Goal: Information Seeking & Learning: Learn about a topic

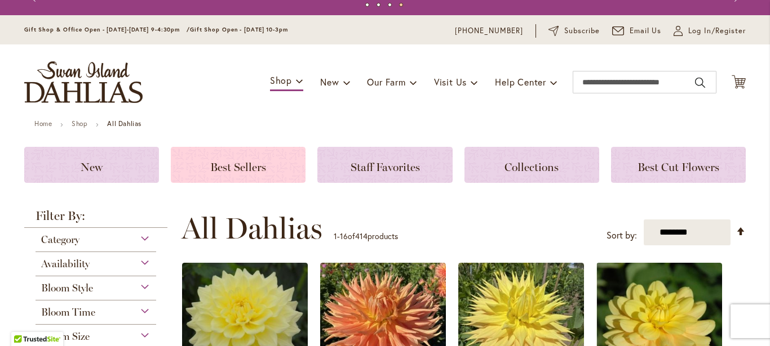
scroll to position [64, 0]
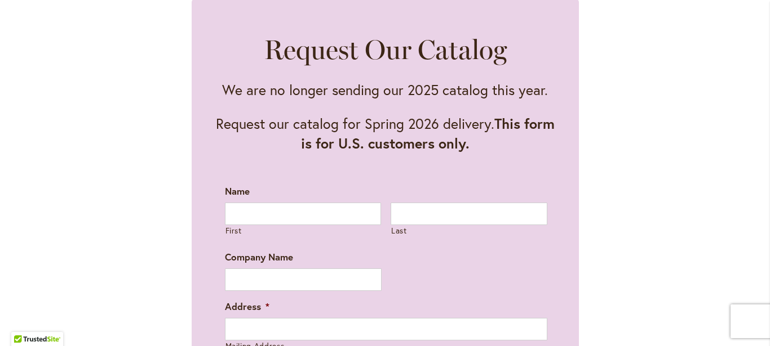
scroll to position [578, 0]
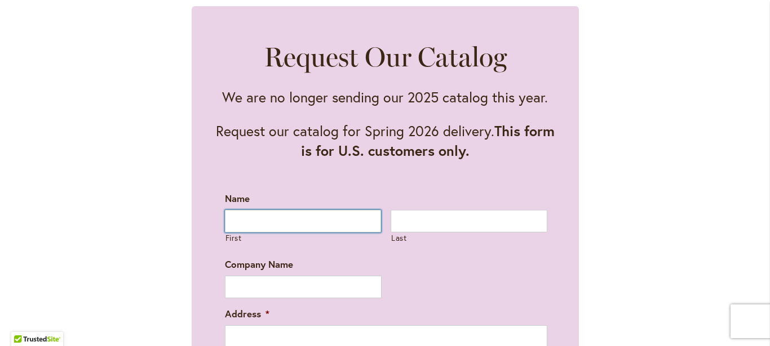
click at [230, 225] on input "First" at bounding box center [303, 221] width 157 height 23
type input "******"
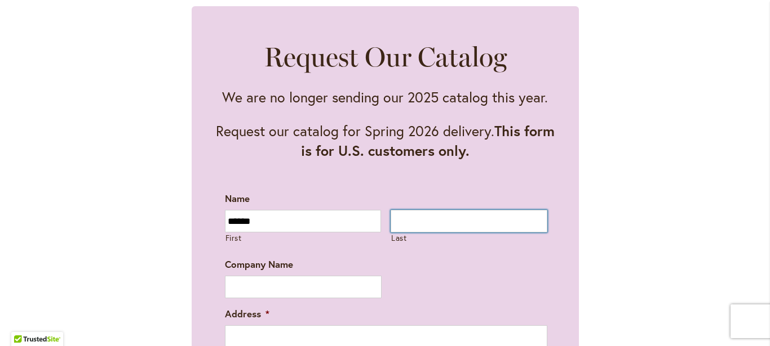
click at [391, 224] on input "Last" at bounding box center [468, 221] width 157 height 23
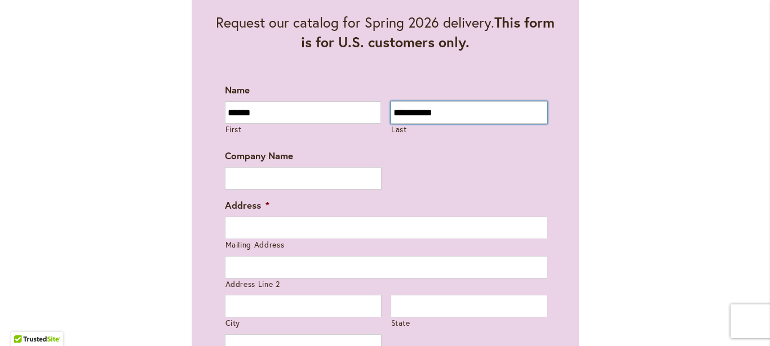
scroll to position [707, 0]
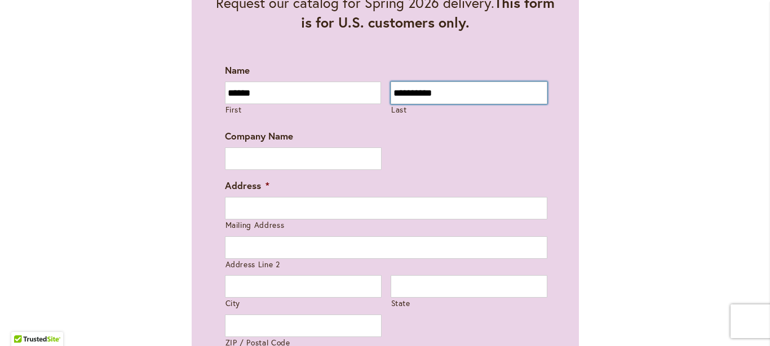
type input "**********"
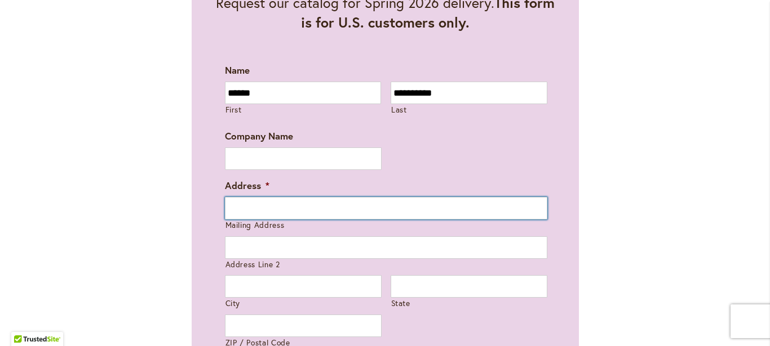
click at [226, 205] on input "Mailing Address" at bounding box center [386, 208] width 322 height 23
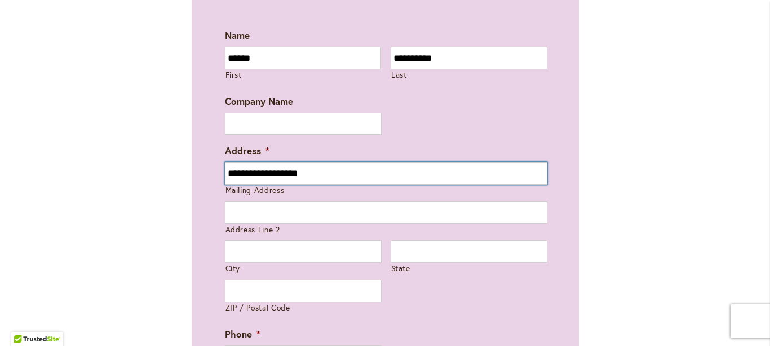
scroll to position [771, 0]
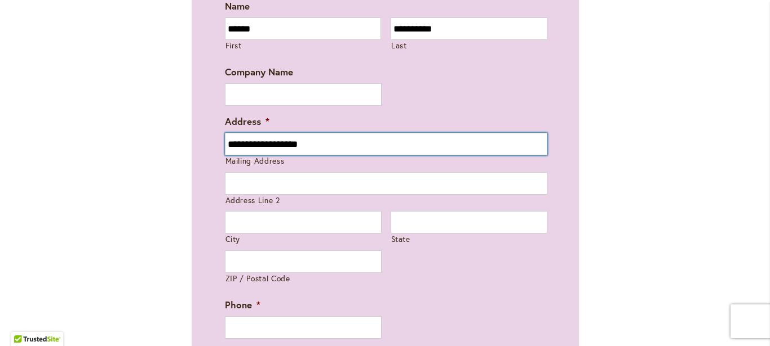
type input "**********"
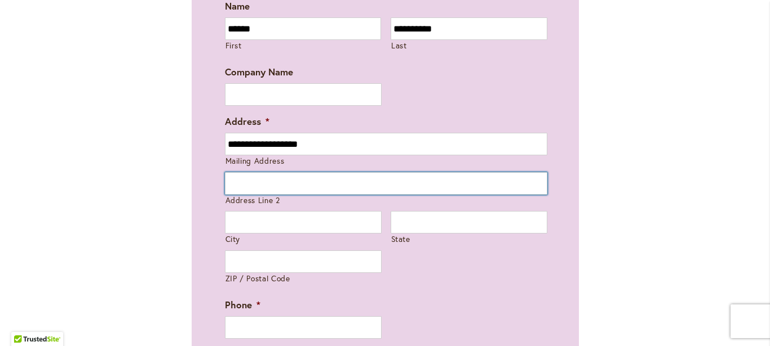
click at [237, 186] on input "Address Line 2" at bounding box center [386, 183] width 322 height 23
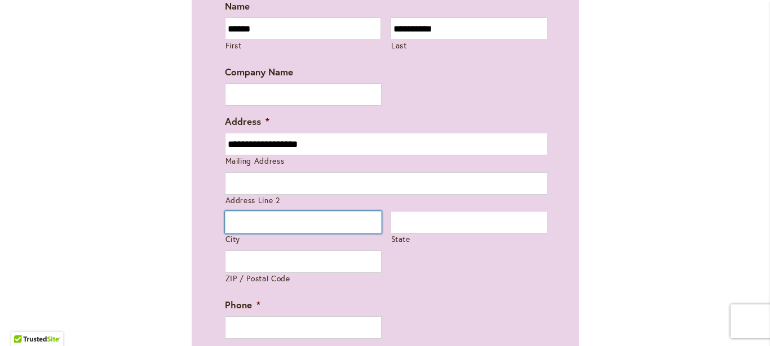
click at [226, 224] on input "City" at bounding box center [303, 222] width 157 height 23
type input "*********"
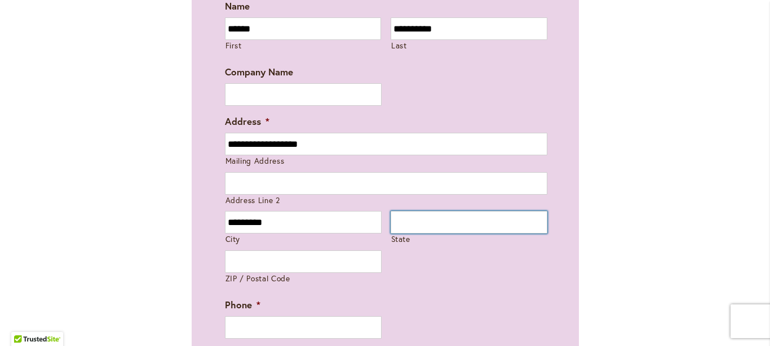
click at [401, 221] on input "State" at bounding box center [468, 222] width 157 height 23
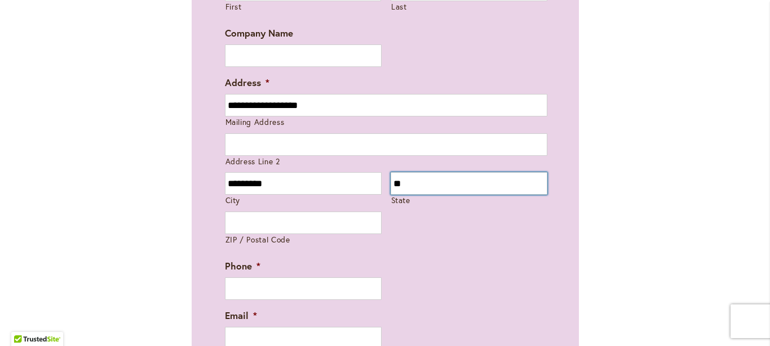
scroll to position [899, 0]
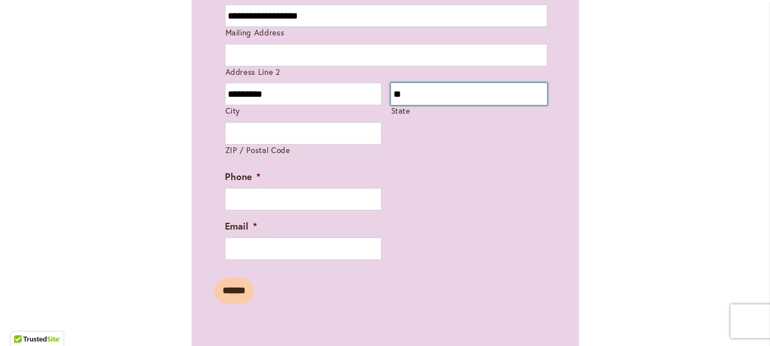
type input "**"
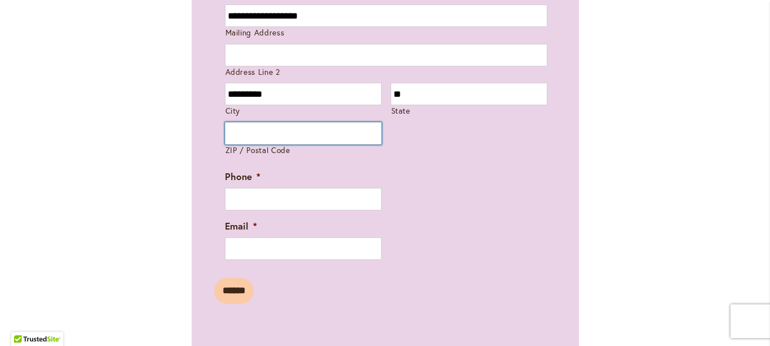
click at [232, 135] on input "ZIP / Postal Code" at bounding box center [303, 133] width 157 height 23
type input "*****"
click at [206, 168] on div "**********" at bounding box center [385, 19] width 387 height 668
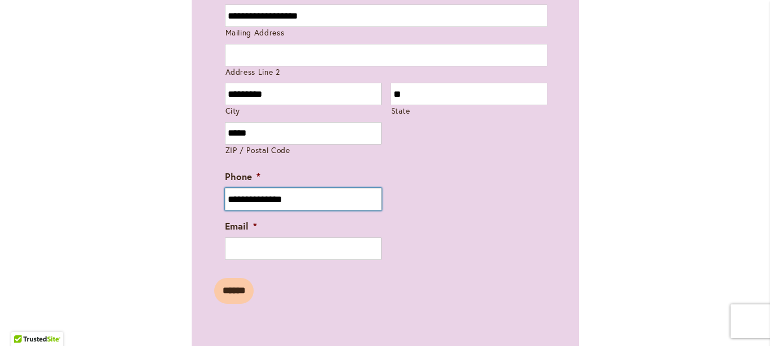
click at [230, 197] on input "**********" at bounding box center [303, 199] width 157 height 23
type input "**********"
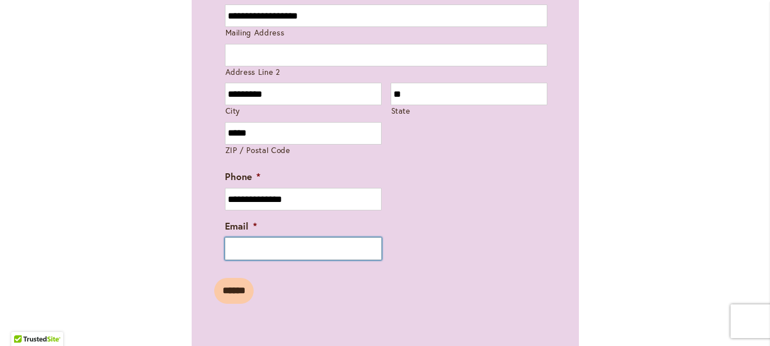
click at [229, 254] on input "Email *" at bounding box center [303, 249] width 157 height 23
type input "**********"
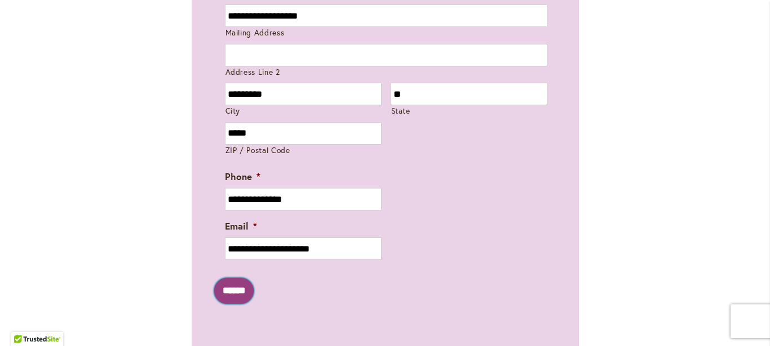
click at [232, 295] on input "******" at bounding box center [233, 291] width 39 height 26
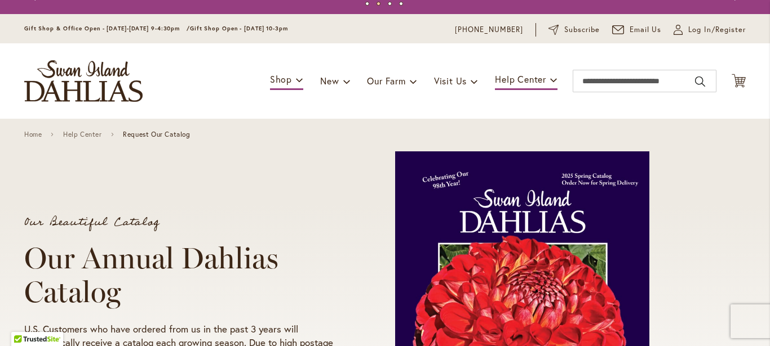
scroll to position [0, 0]
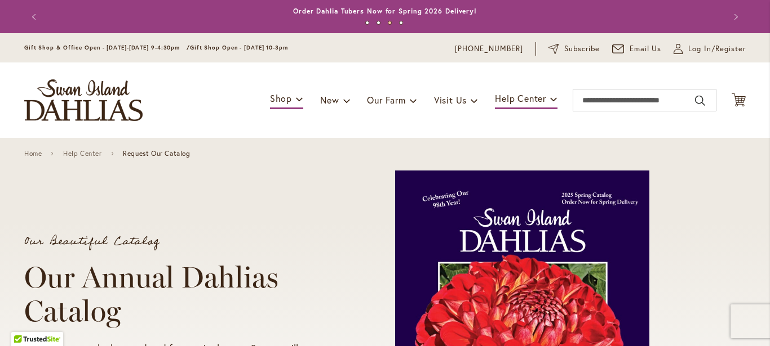
click at [28, 12] on button "Previous" at bounding box center [35, 17] width 23 height 23
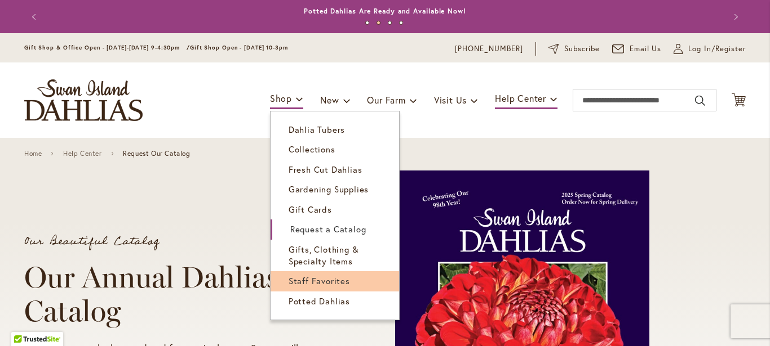
click at [312, 282] on span "Staff Favorites" at bounding box center [318, 281] width 61 height 11
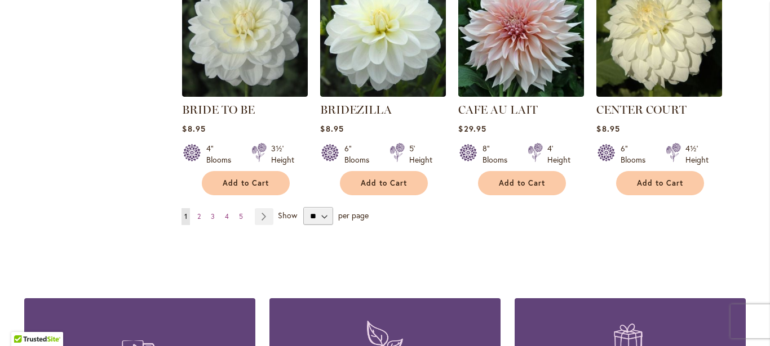
scroll to position [1028, 0]
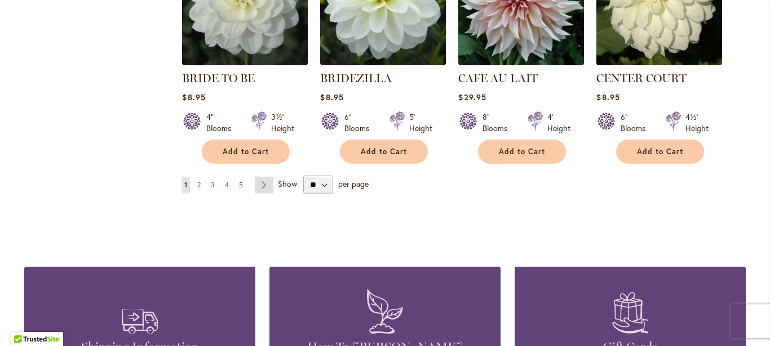
click at [257, 184] on link "Page Next" at bounding box center [264, 185] width 19 height 17
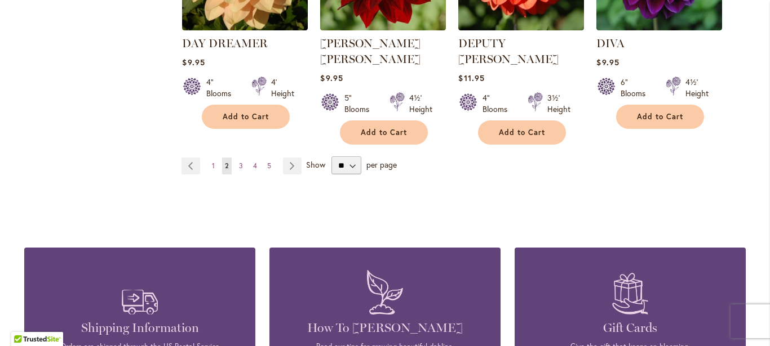
scroll to position [1156, 0]
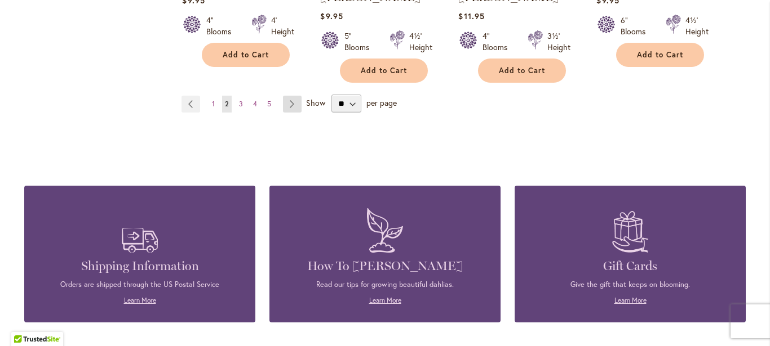
click at [286, 96] on link "Page Next" at bounding box center [292, 104] width 19 height 17
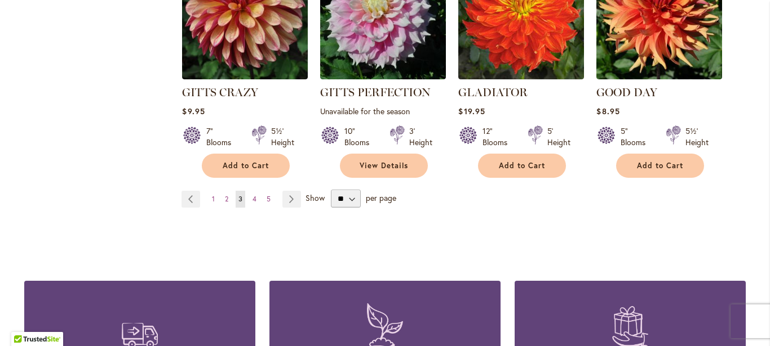
scroll to position [1092, 0]
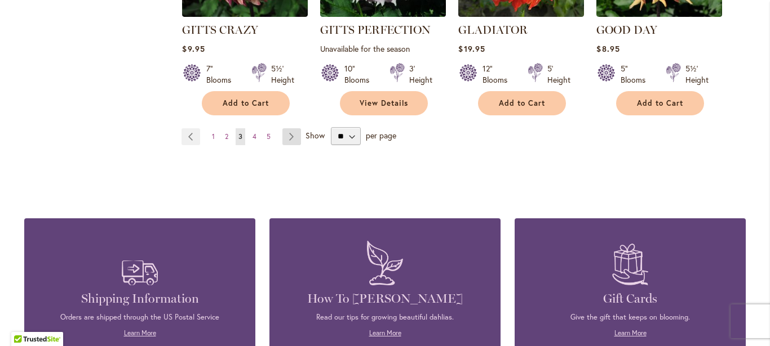
click at [287, 136] on link "Page Next" at bounding box center [291, 136] width 19 height 17
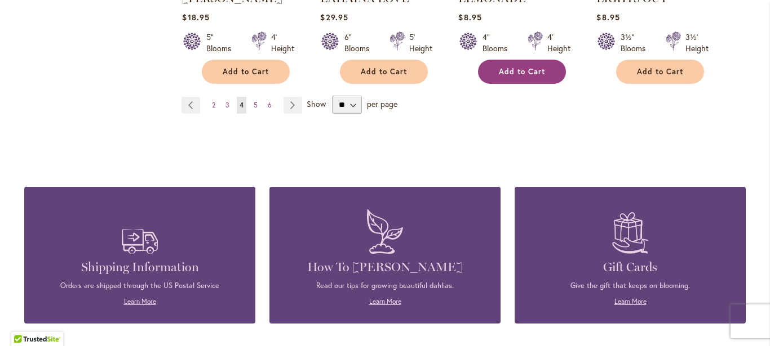
scroll to position [1156, 0]
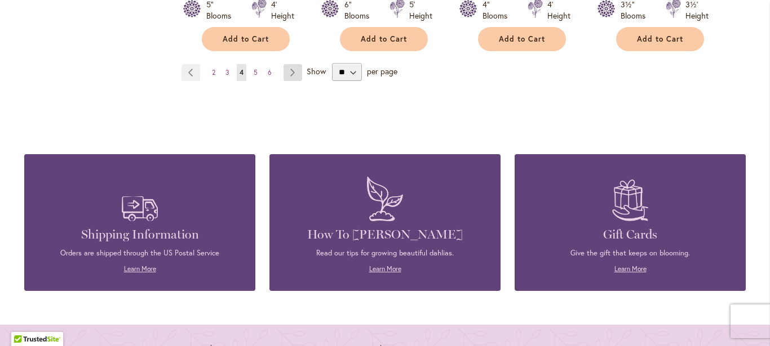
click at [287, 70] on link "Page Next" at bounding box center [292, 72] width 19 height 17
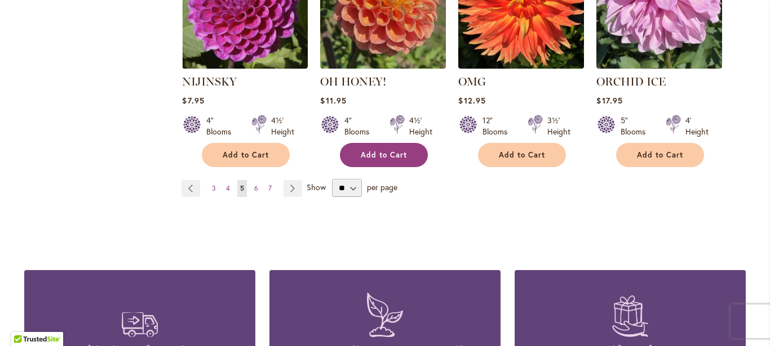
scroll to position [1092, 0]
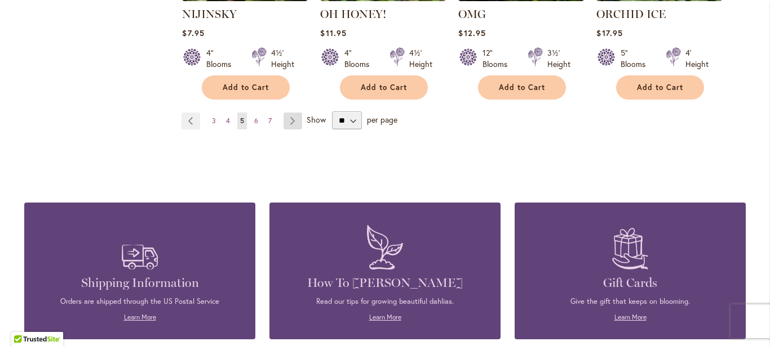
click at [286, 120] on link "Page Next" at bounding box center [292, 121] width 19 height 17
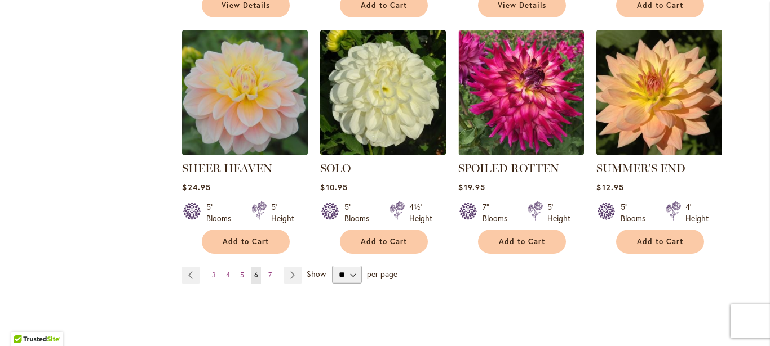
scroll to position [985, 0]
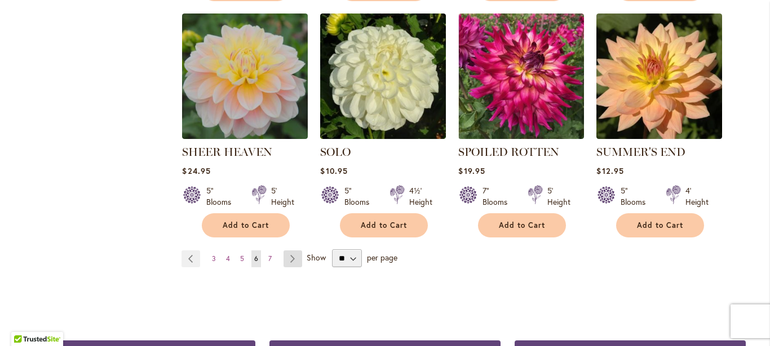
click at [287, 251] on link "Page Next" at bounding box center [292, 259] width 19 height 17
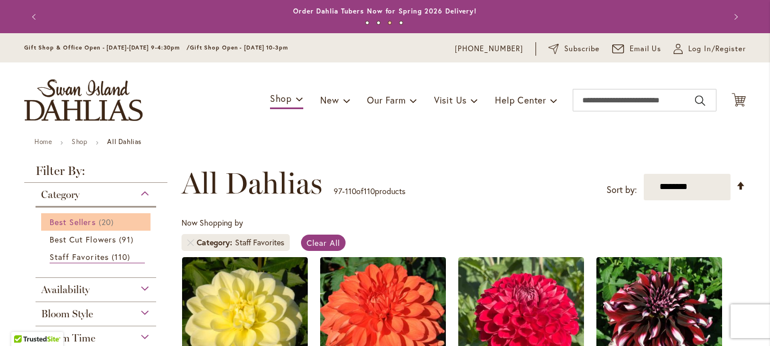
click at [78, 222] on span "Best Sellers" at bounding box center [73, 222] width 46 height 11
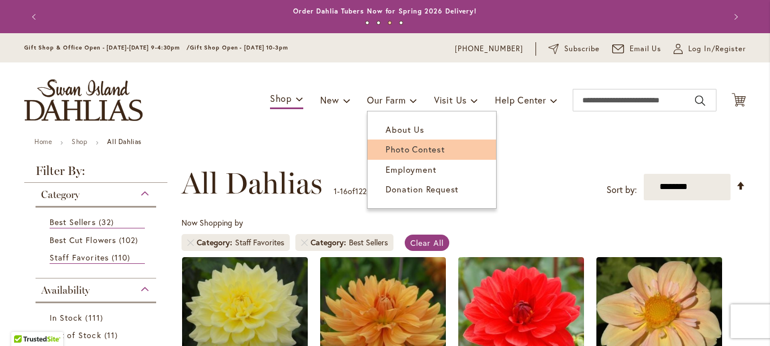
click at [410, 145] on span "Photo Contest" at bounding box center [414, 149] width 59 height 11
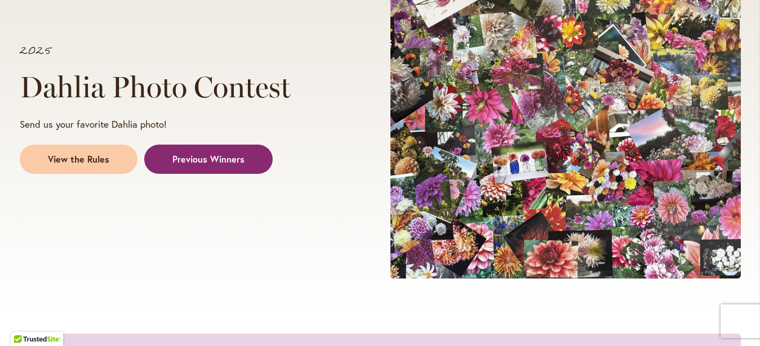
click at [223, 150] on link "Previous Winners" at bounding box center [208, 159] width 128 height 29
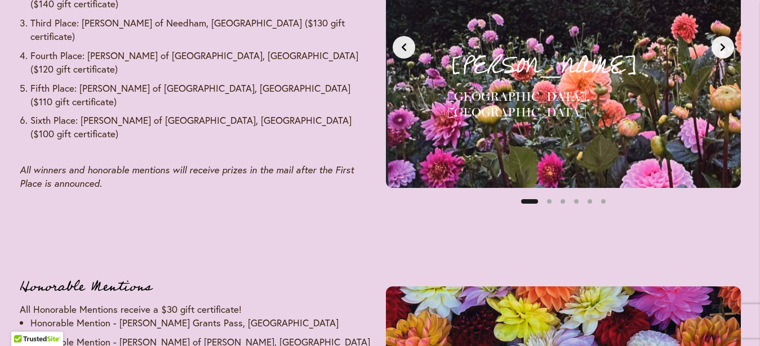
scroll to position [1503, 0]
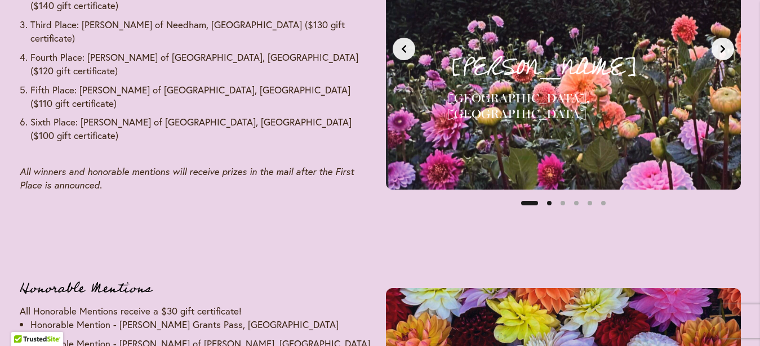
click at [550, 204] on button "Slide 2" at bounding box center [550, 204] width 14 height 14
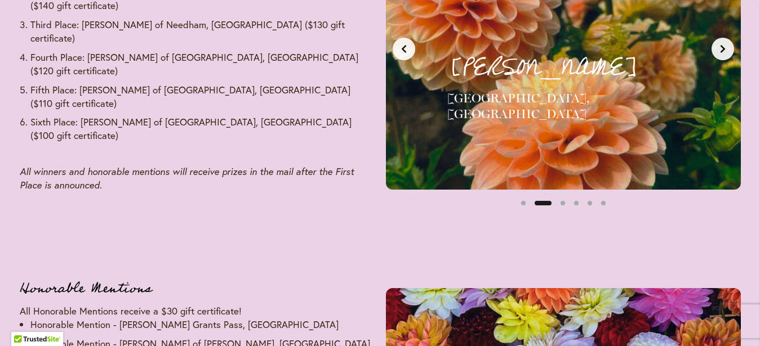
scroll to position [1445, 0]
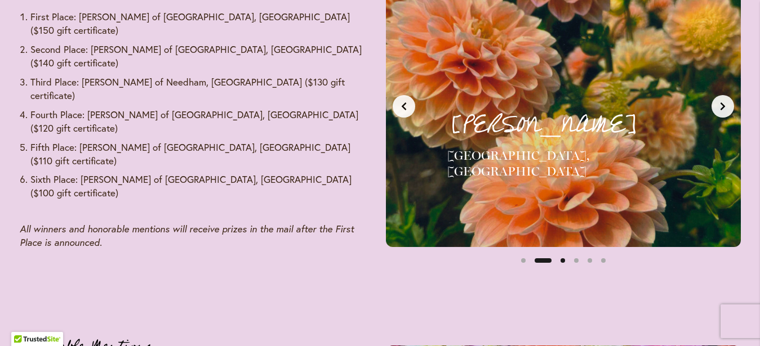
click at [563, 260] on button "Slide 3" at bounding box center [563, 261] width 14 height 14
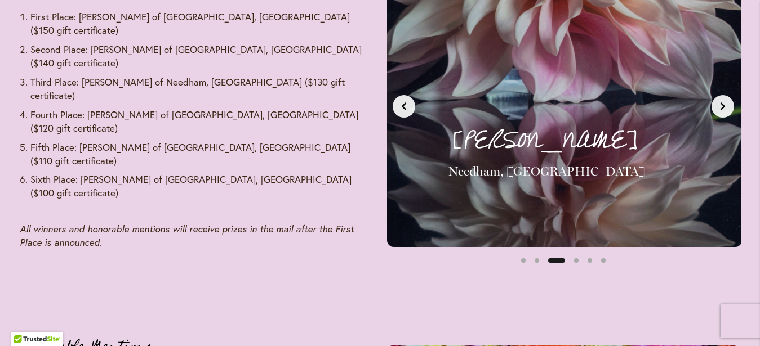
scroll to position [0, 744]
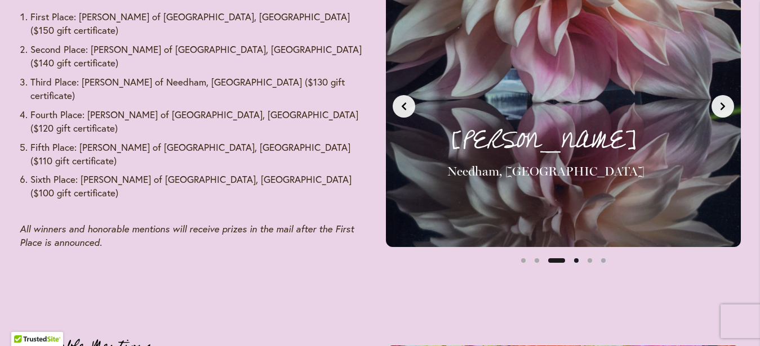
click at [576, 261] on button "Slide 4" at bounding box center [577, 261] width 14 height 14
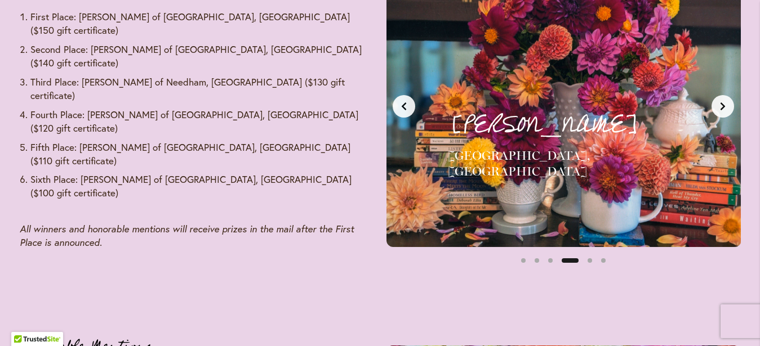
scroll to position [0, 1116]
click at [588, 259] on button "Slide 5" at bounding box center [590, 261] width 14 height 14
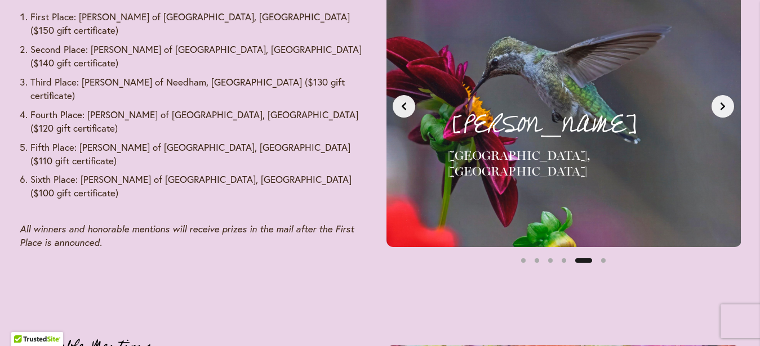
scroll to position [0, 1487]
click at [603, 261] on button "Slide 6" at bounding box center [604, 261] width 14 height 14
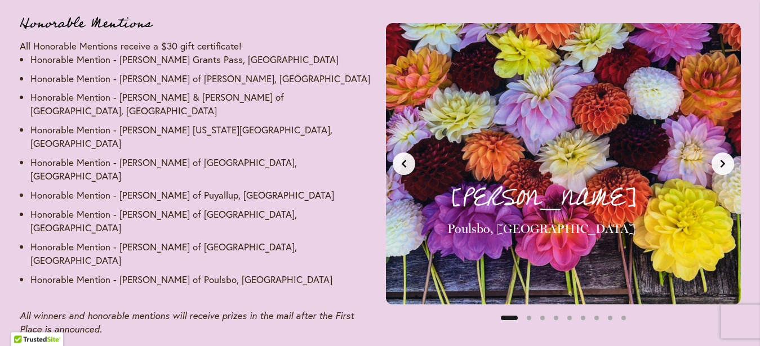
scroll to position [1790, 0]
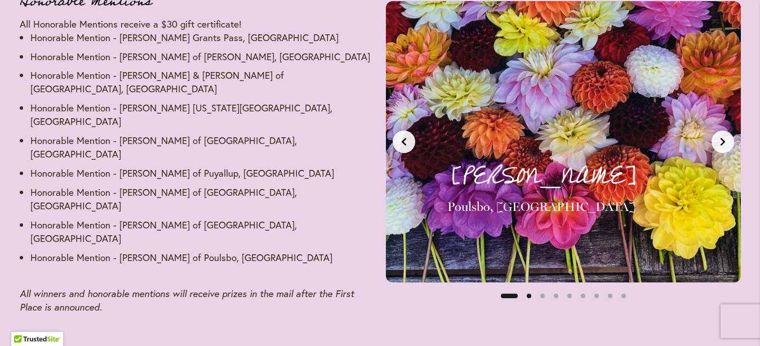
click at [528, 290] on button "Slide 2" at bounding box center [529, 297] width 14 height 14
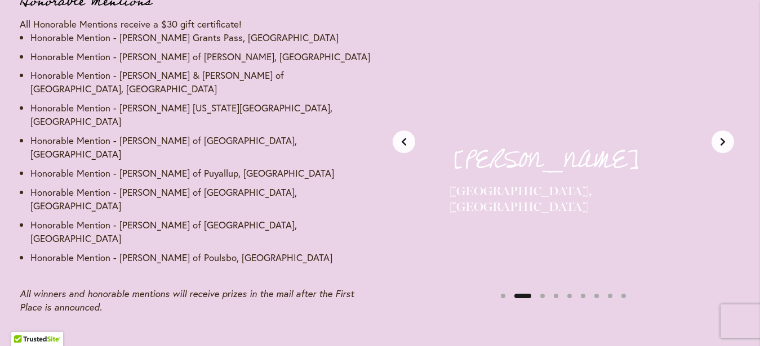
scroll to position [0, 372]
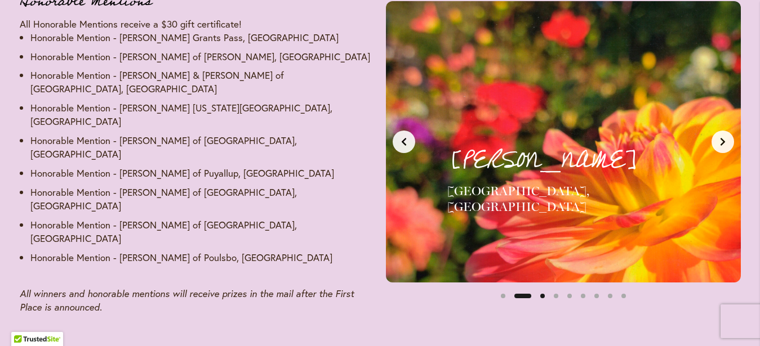
click at [544, 290] on button "Slide 3" at bounding box center [543, 297] width 14 height 14
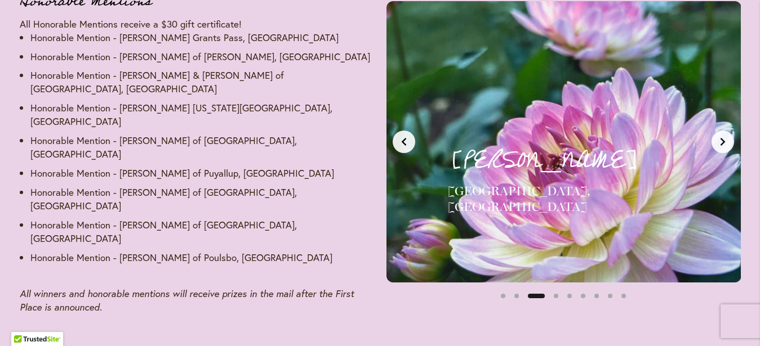
scroll to position [0, 744]
click at [558, 290] on button "Slide 4" at bounding box center [556, 297] width 14 height 14
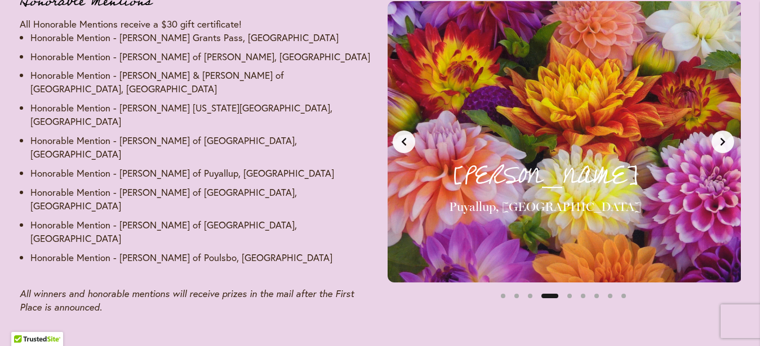
scroll to position [0, 1116]
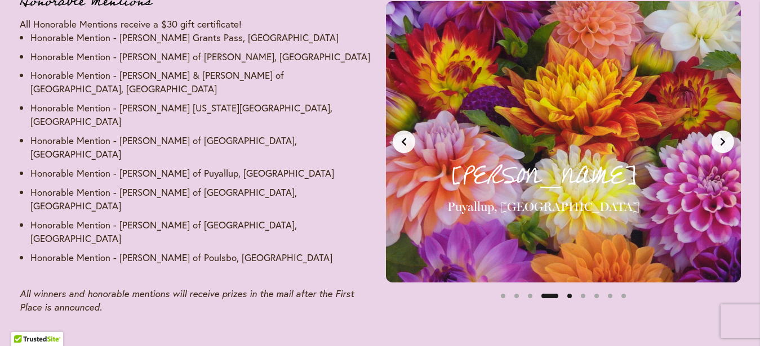
click at [571, 290] on button "Slide 5" at bounding box center [570, 297] width 14 height 14
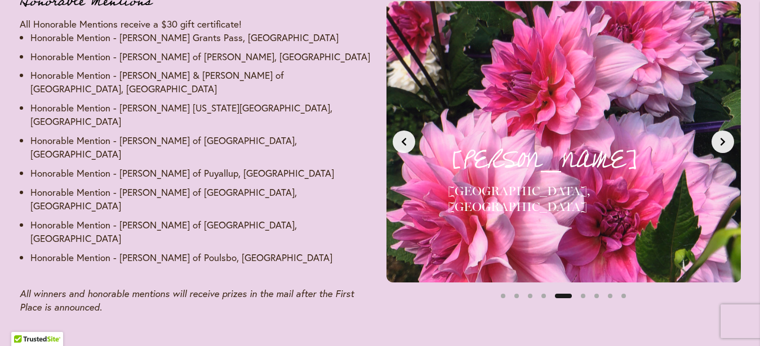
scroll to position [0, 1487]
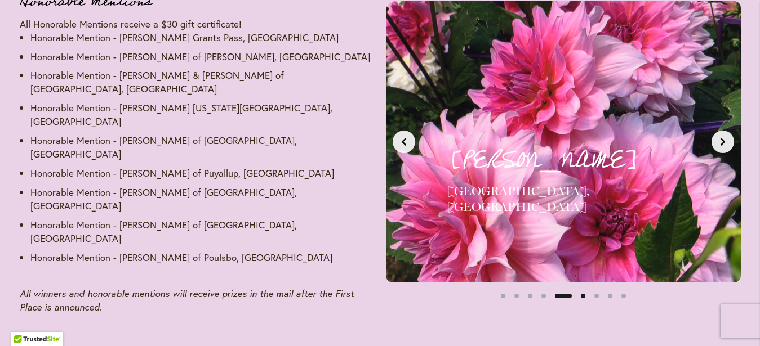
click at [583, 290] on button "Slide 6" at bounding box center [583, 297] width 14 height 14
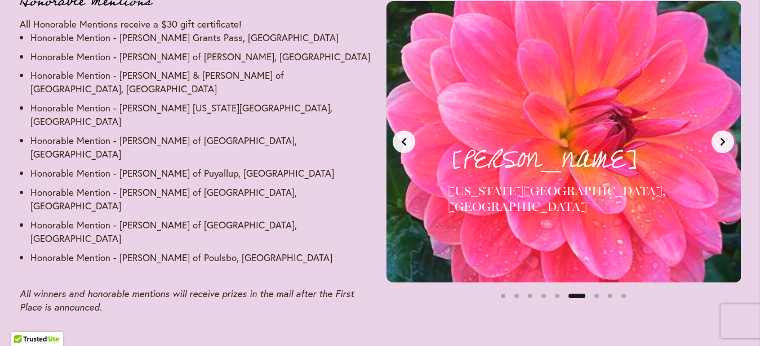
scroll to position [0, 1859]
click at [597, 290] on button "Slide 7" at bounding box center [597, 297] width 14 height 14
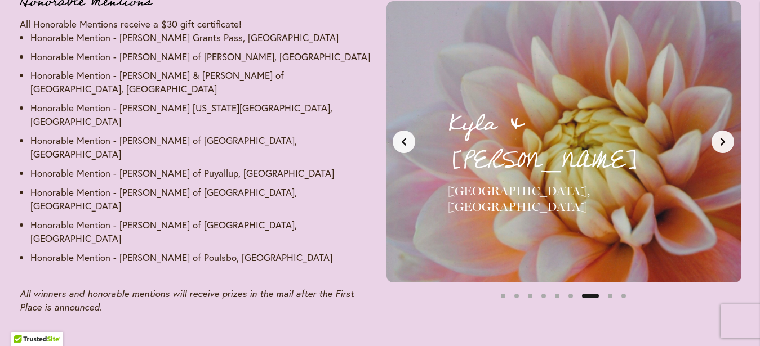
scroll to position [0, 2231]
click at [611, 290] on button "Slide 8" at bounding box center [610, 297] width 14 height 14
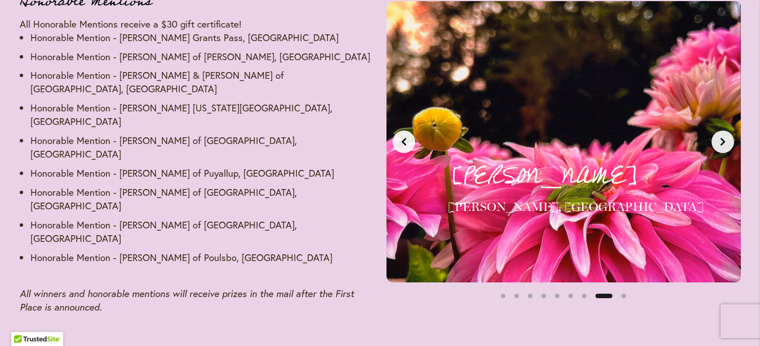
scroll to position [0, 2603]
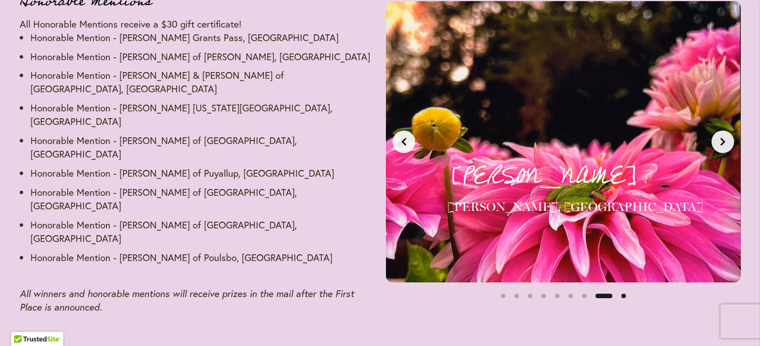
click at [624, 290] on button "Slide 9" at bounding box center [624, 297] width 14 height 14
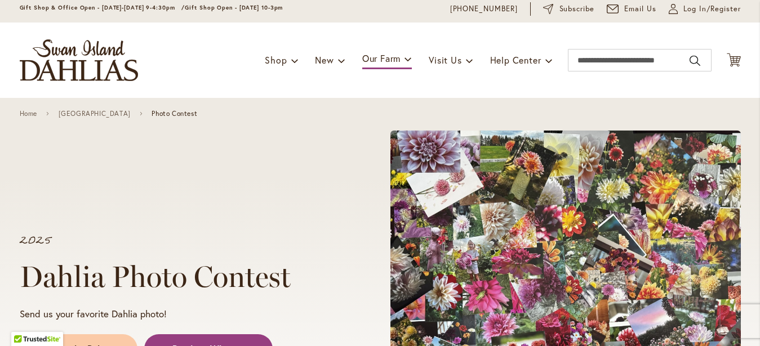
scroll to position [0, 0]
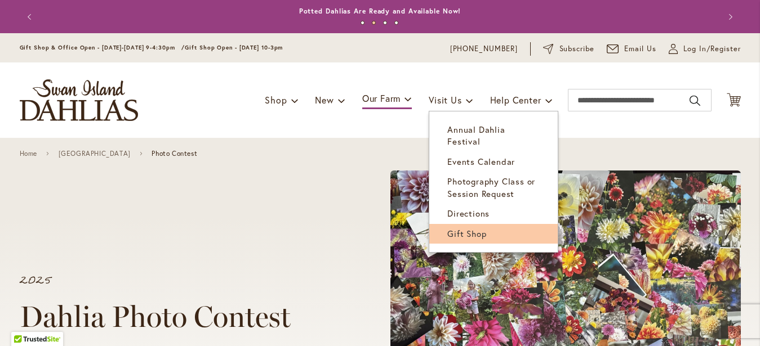
click at [452, 228] on span "Gift Shop" at bounding box center [466, 233] width 39 height 11
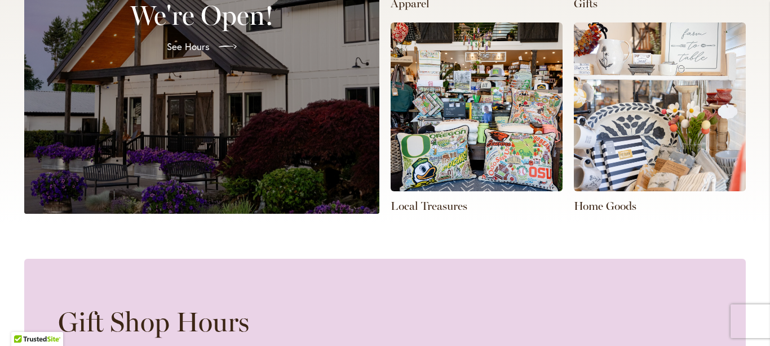
scroll to position [450, 0]
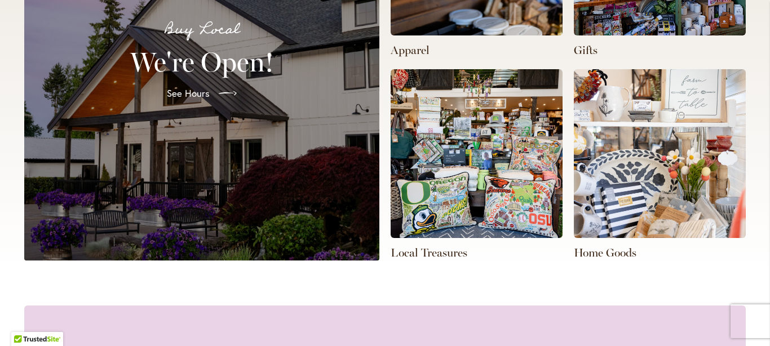
click at [601, 223] on img at bounding box center [660, 153] width 172 height 169
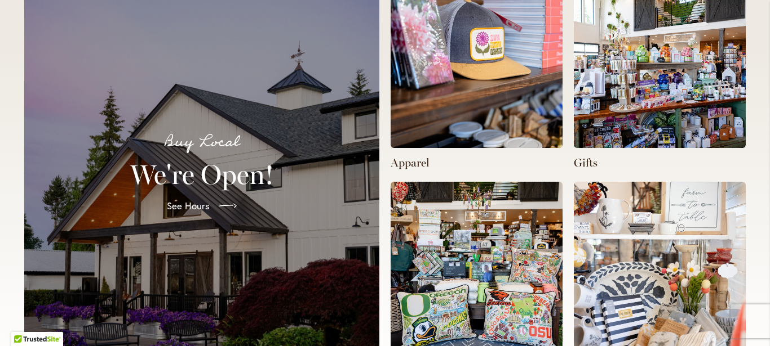
scroll to position [385, 0]
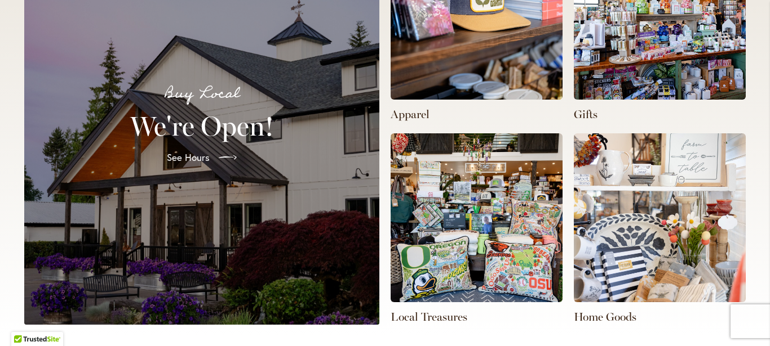
click at [637, 215] on img at bounding box center [660, 218] width 172 height 169
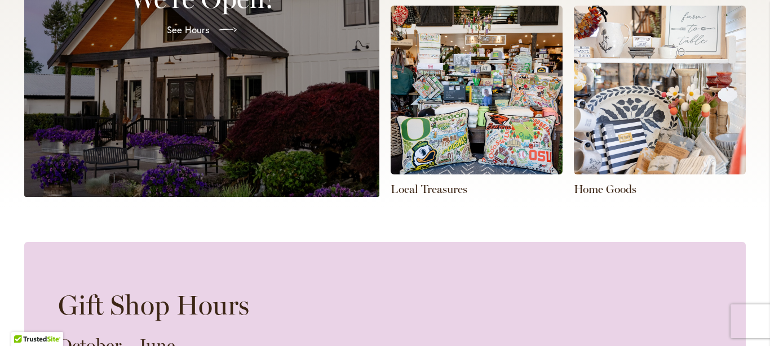
scroll to position [514, 0]
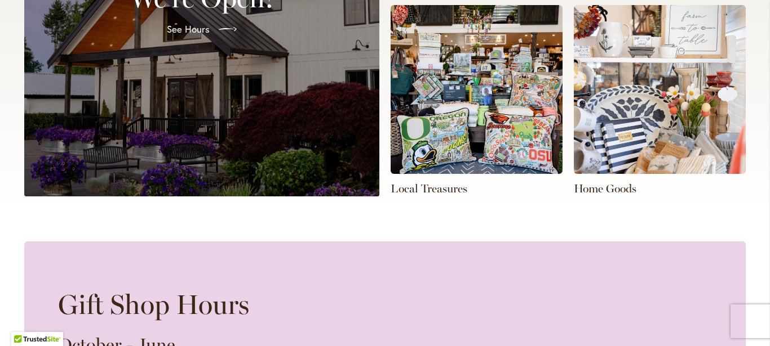
click at [673, 152] on img at bounding box center [660, 89] width 172 height 169
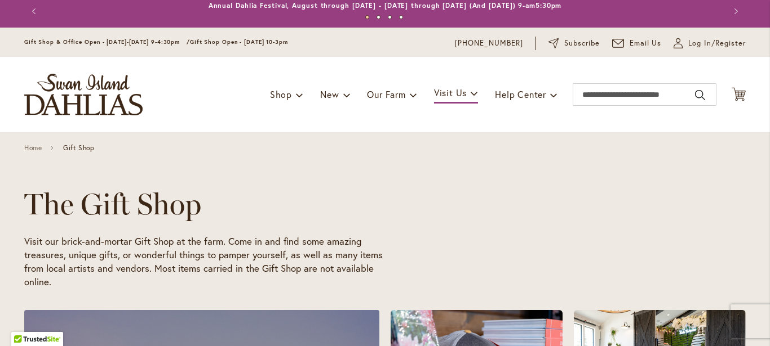
scroll to position [0, 0]
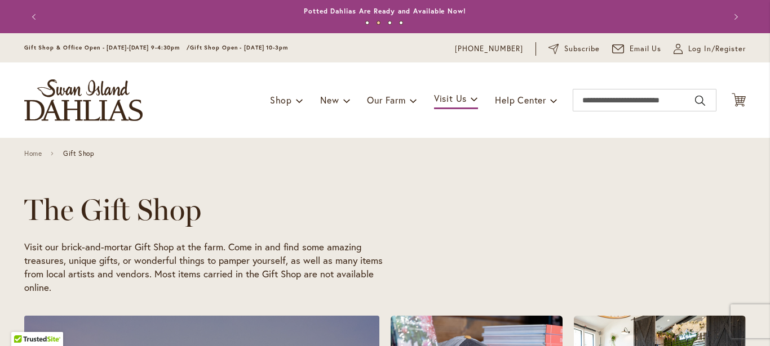
click at [29, 15] on button "Previous" at bounding box center [35, 17] width 23 height 23
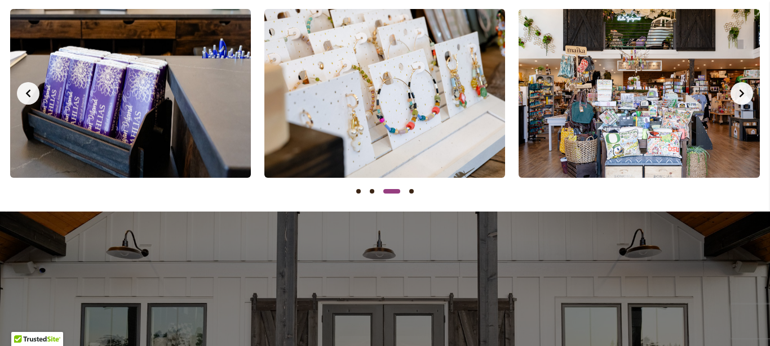
scroll to position [1092, 0]
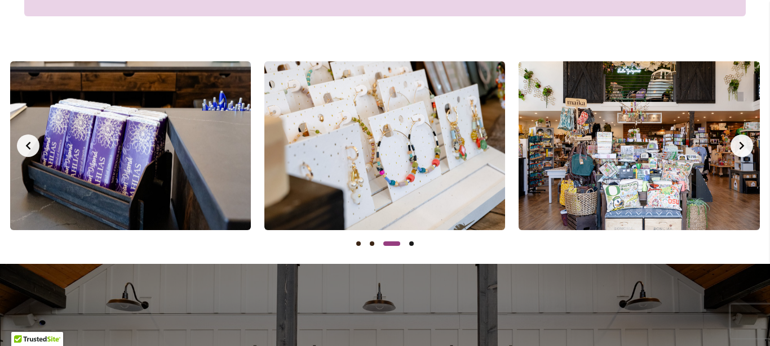
click at [407, 245] on button "Slide 4" at bounding box center [412, 244] width 14 height 14
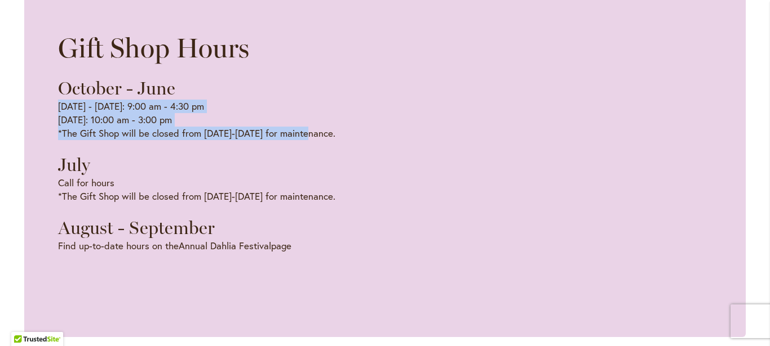
scroll to position [0, 254]
drag, startPoint x: 303, startPoint y: 78, endPoint x: 301, endPoint y: 163, distance: 85.1
click at [301, 163] on div "Gift Shop Hours October - June Monday - Friday: 9:00 am - 4:30 pm Saturday: 10:…" at bounding box center [196, 142] width 277 height 221
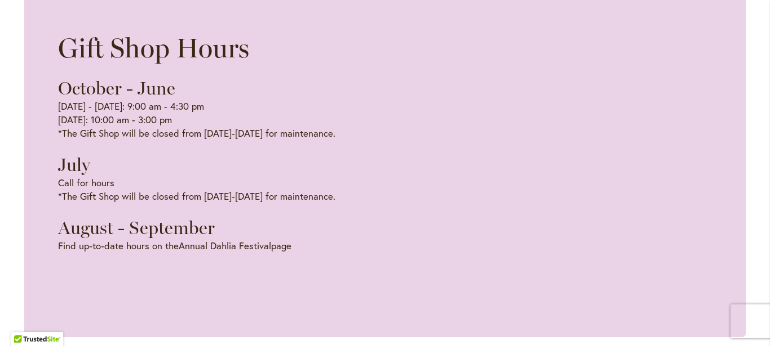
click at [371, 88] on div "Gift Shop Hours October - June Monday - Friday: 9:00 am - 4:30 pm Saturday: 10:…" at bounding box center [385, 161] width 654 height 285
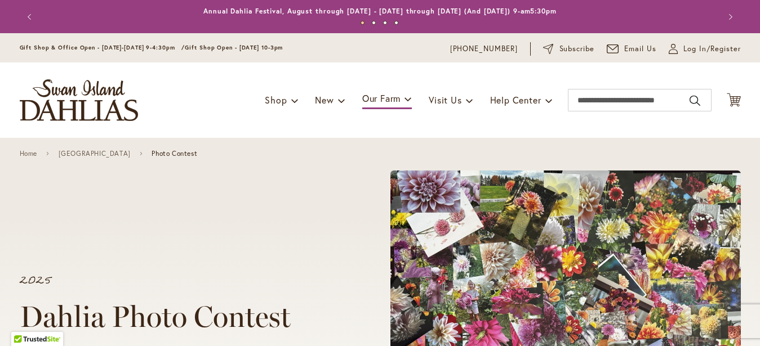
scroll to position [230, 0]
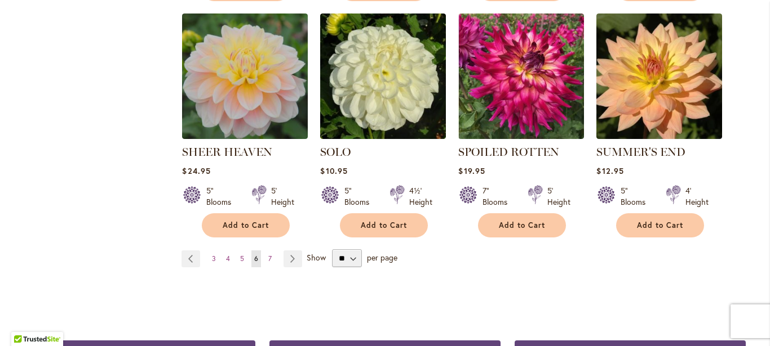
scroll to position [998, 0]
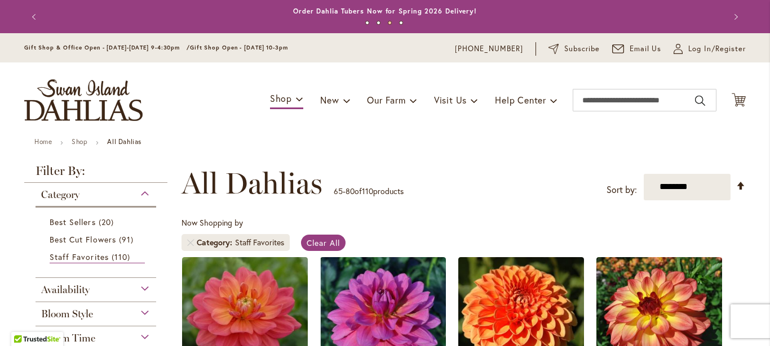
click at [28, 14] on button "Previous" at bounding box center [35, 17] width 23 height 23
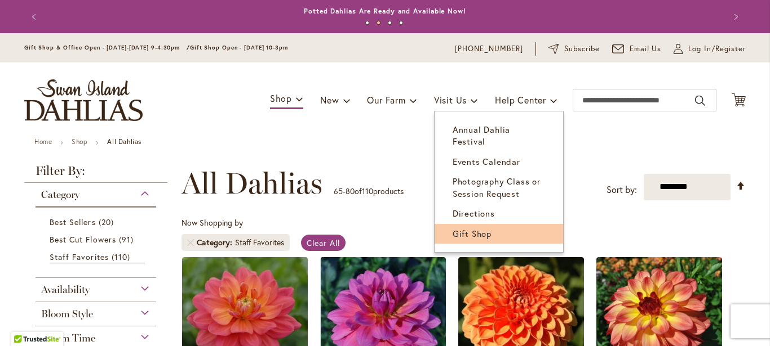
click at [458, 228] on span "Gift Shop" at bounding box center [471, 233] width 39 height 11
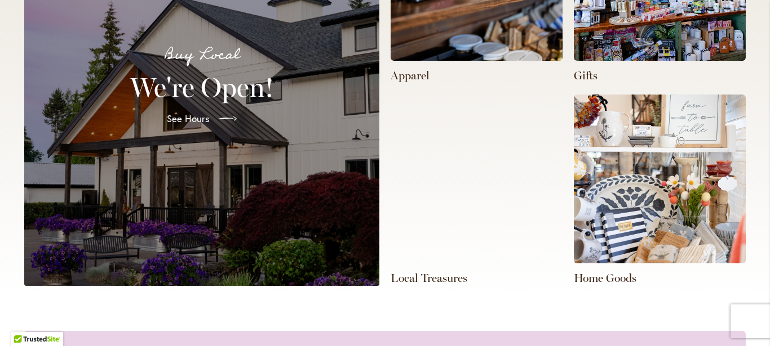
scroll to position [514, 0]
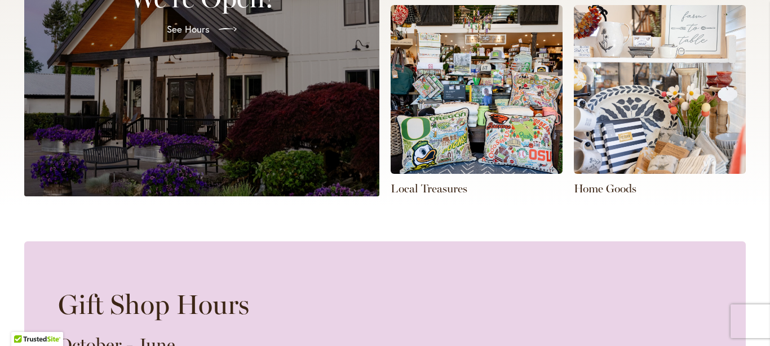
click at [692, 103] on img at bounding box center [660, 89] width 172 height 169
click at [645, 108] on img at bounding box center [660, 89] width 172 height 169
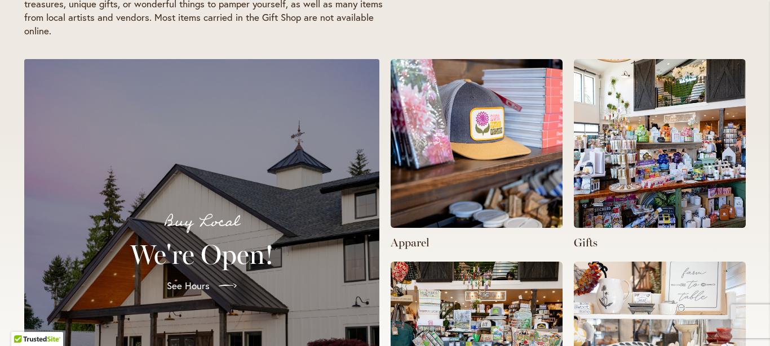
scroll to position [0, 0]
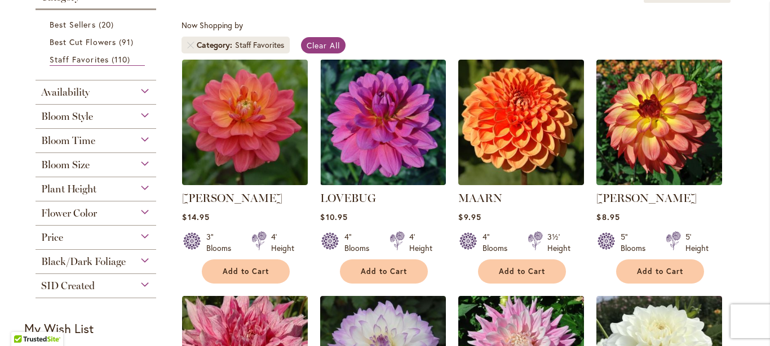
scroll to position [257, 0]
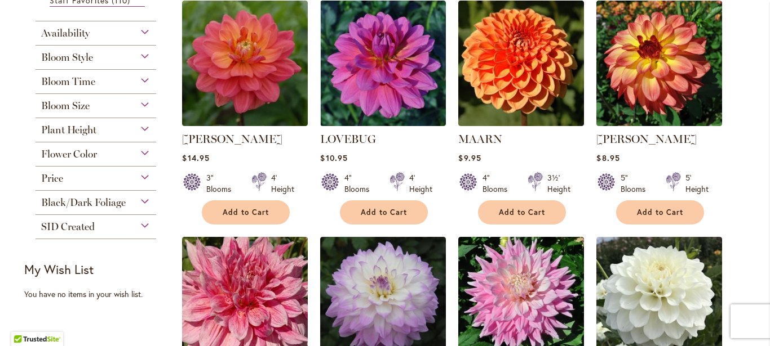
click at [137, 153] on div "Flower Color" at bounding box center [95, 152] width 121 height 18
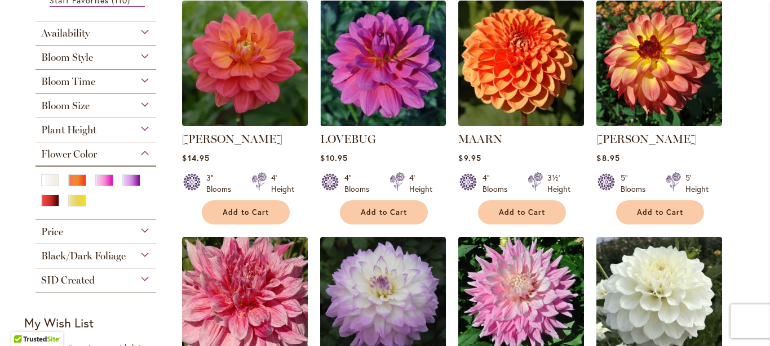
click at [137, 153] on div "Flower Color" at bounding box center [95, 152] width 121 height 18
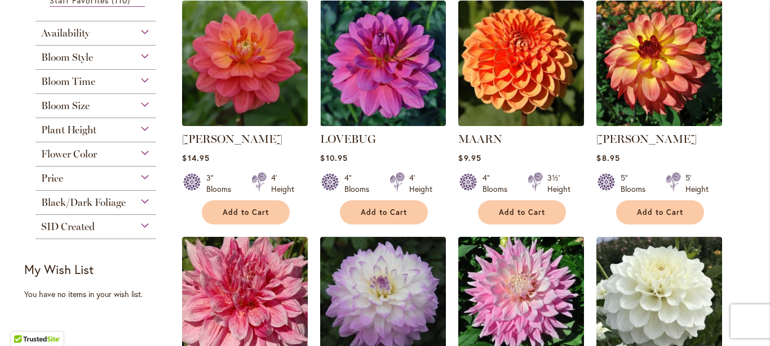
click at [138, 176] on div "Price" at bounding box center [95, 176] width 121 height 18
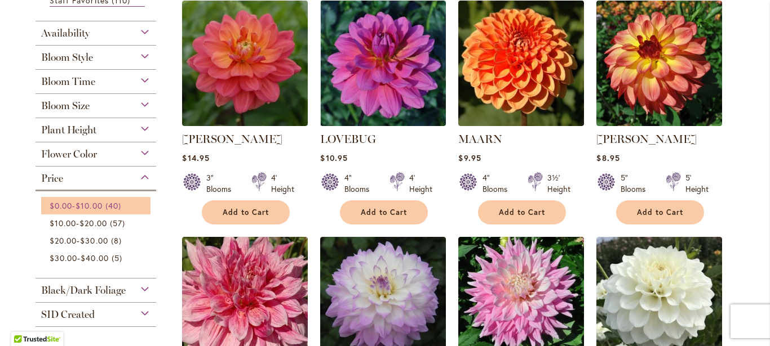
click at [107, 204] on span "40 items" at bounding box center [114, 206] width 19 height 12
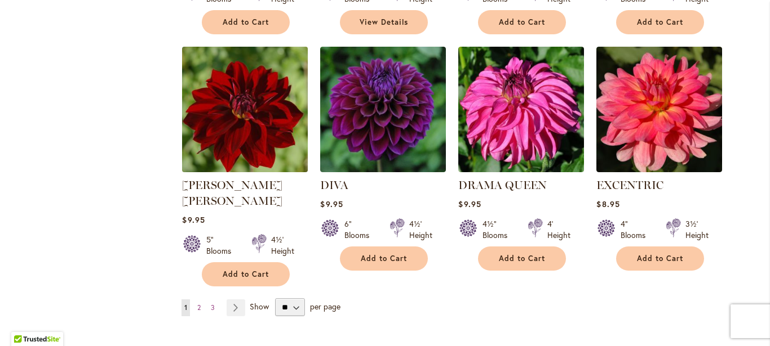
scroll to position [963, 0]
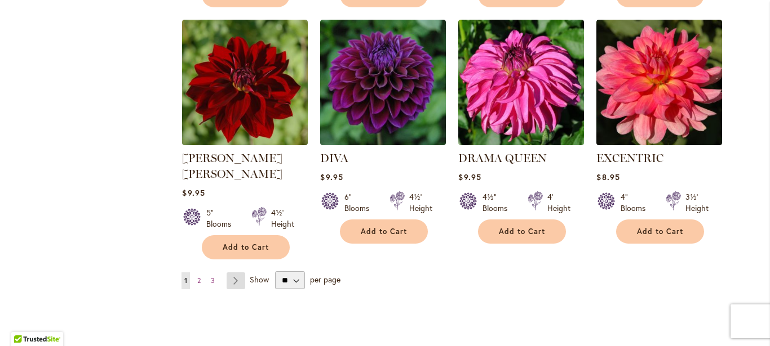
click at [229, 273] on link "Page Next" at bounding box center [235, 281] width 19 height 17
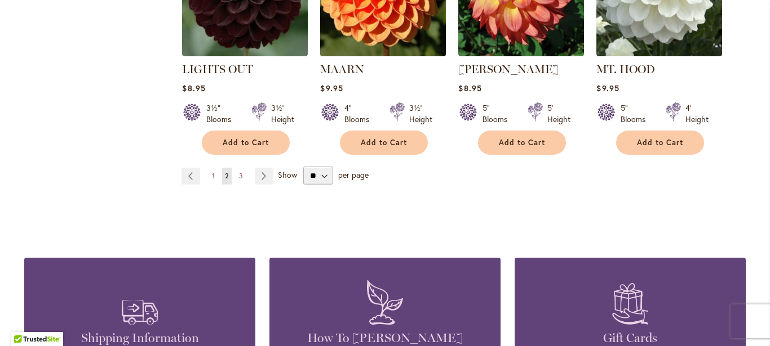
scroll to position [1114, 0]
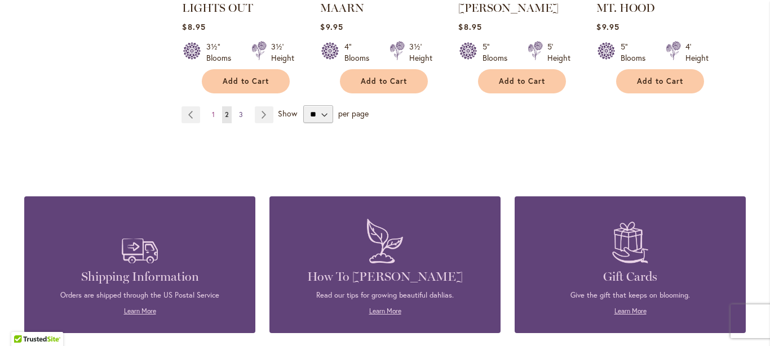
click at [239, 110] on span "3" at bounding box center [241, 114] width 4 height 8
